Goal: Task Accomplishment & Management: Manage account settings

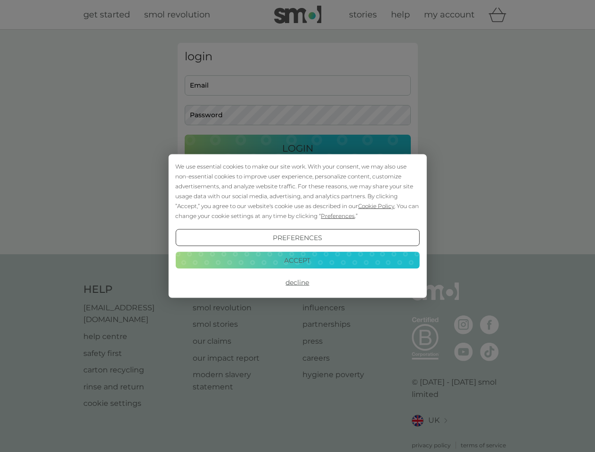
click at [376, 206] on span "Cookie Policy" at bounding box center [376, 206] width 36 height 7
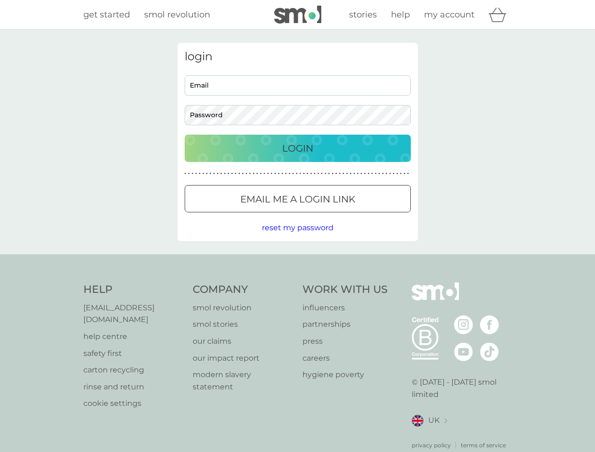
click at [337, 216] on div "login Email Password Login ● ● ● ● ● ● ● ● ● ● ● ● ● ● ● ● ● ● ● ● ● ● ● ● ● ● …" at bounding box center [298, 142] width 240 height 198
click at [297, 238] on div "login Email Password Login ● ● ● ● ● ● ● ● ● ● ● ● ● ● ● ● ● ● ● ● ● ● ● ● ● ● …" at bounding box center [298, 142] width 240 height 198
click at [297, 283] on div "Help [EMAIL_ADDRESS][DOMAIN_NAME] help centre safety first carton recycling rin…" at bounding box center [297, 366] width 429 height 167
click at [297, 260] on div "Help [EMAIL_ADDRESS][DOMAIN_NAME] help centre safety first carton recycling rin…" at bounding box center [297, 366] width 595 height 224
